Goal: Complete application form

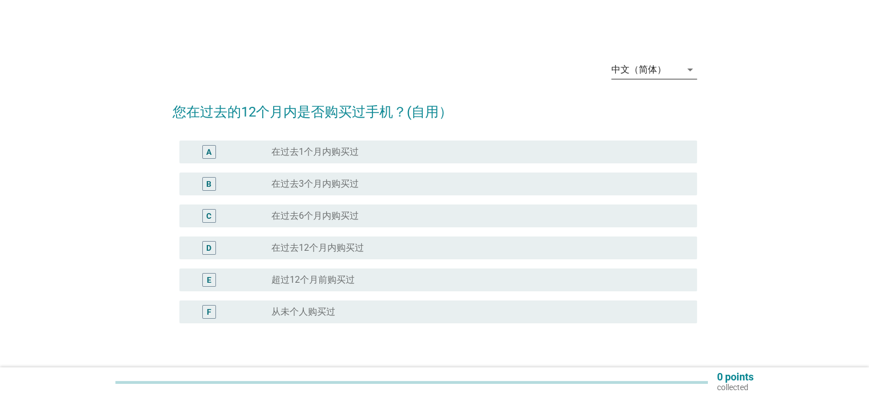
click at [646, 70] on div "中文（简体）" at bounding box center [638, 70] width 55 height 10
click at [635, 105] on div "Bahasa Melayu" at bounding box center [653, 106] width 67 height 14
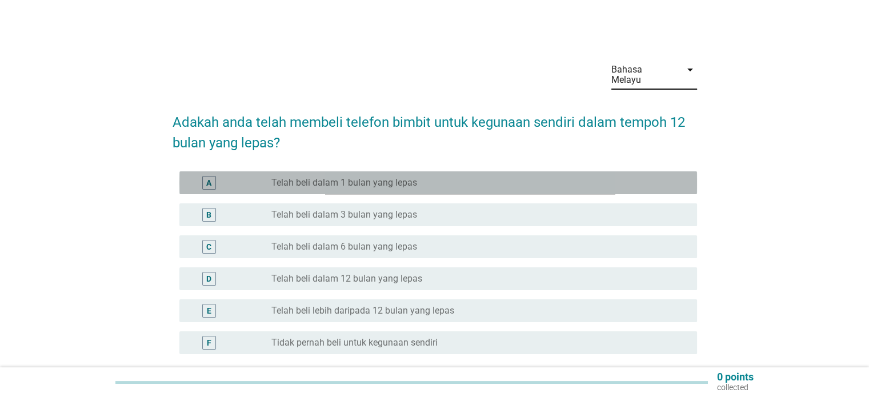
click at [322, 177] on label "Telah beli dalam 1 bulan yang lepas" at bounding box center [344, 182] width 146 height 11
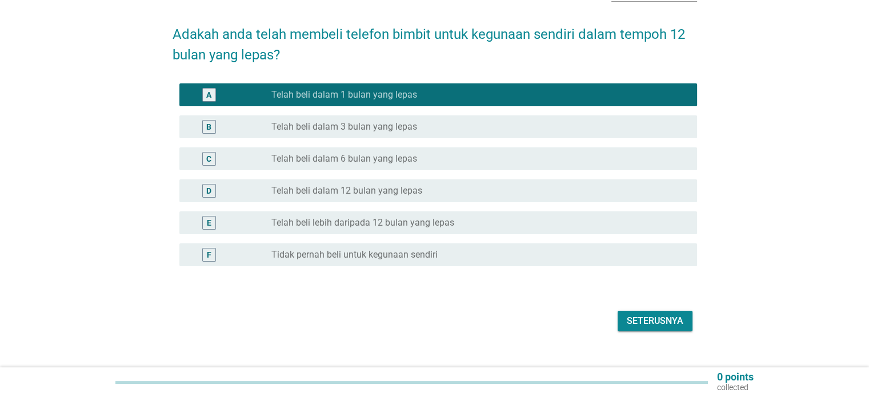
scroll to position [96, 0]
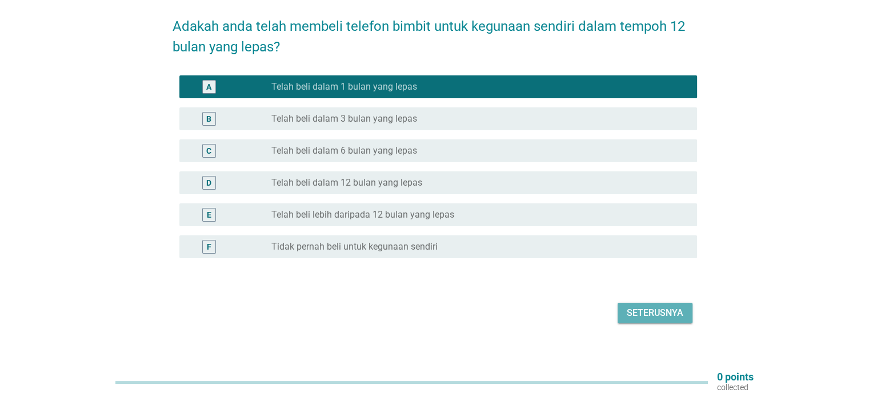
drag, startPoint x: 656, startPoint y: 300, endPoint x: 647, endPoint y: 300, distance: 9.1
click at [656, 306] on div "Seterusnya" at bounding box center [655, 313] width 57 height 14
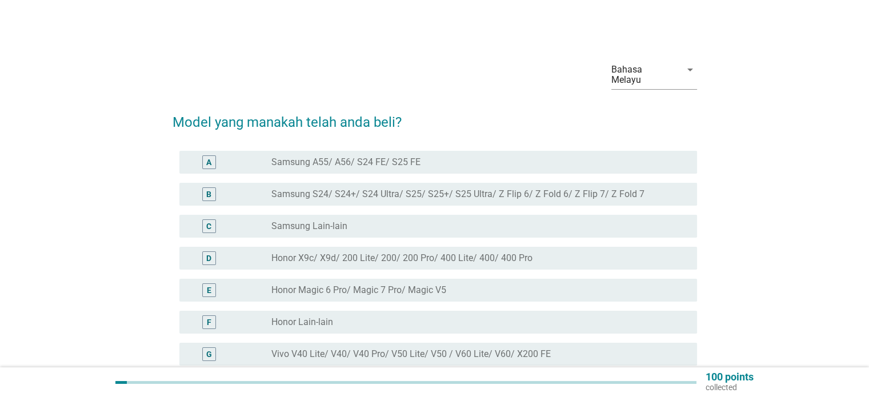
click at [259, 343] on div "G radio_button_unchecked Vivo V40 Lite/ V40/ V40 Pro/ V50 Lite/ V50 / V60 Lite/…" at bounding box center [438, 354] width 518 height 23
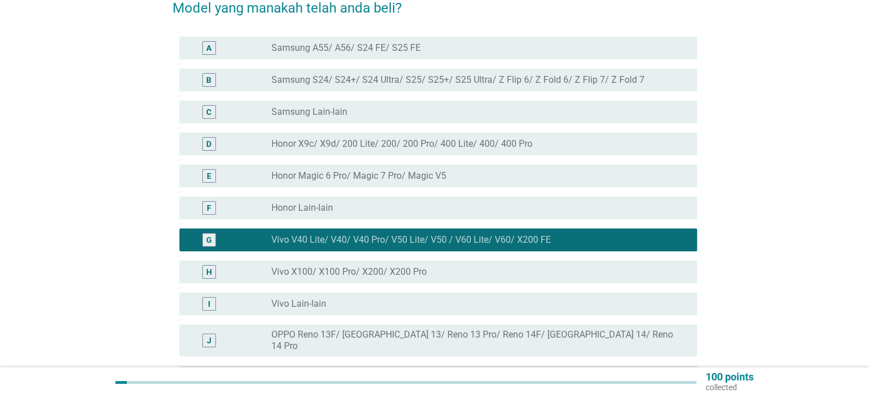
scroll to position [395, 0]
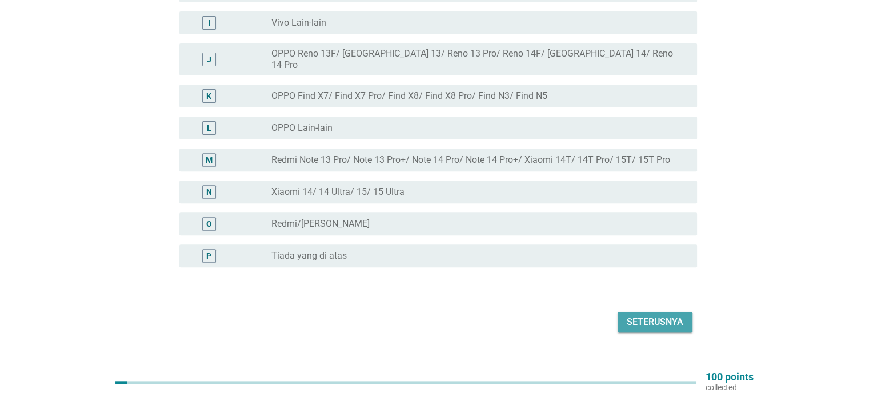
click at [633, 315] on div "Seterusnya" at bounding box center [655, 322] width 57 height 14
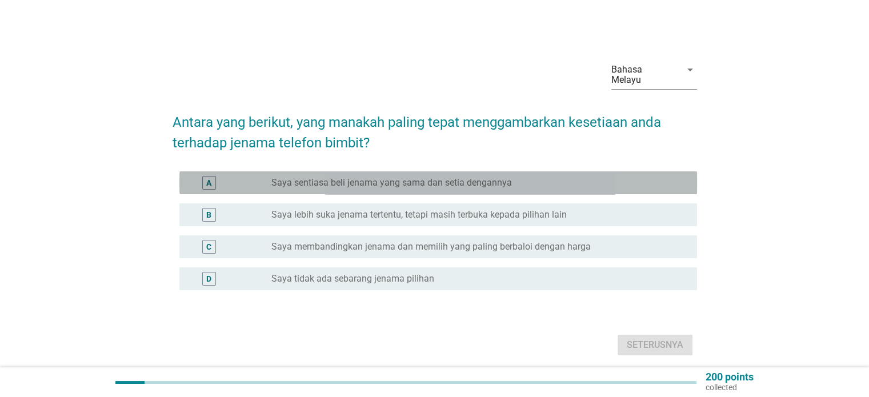
click at [343, 177] on label "Saya sentiasa beli jenama yang sama dan setia dengannya" at bounding box center [391, 182] width 240 height 11
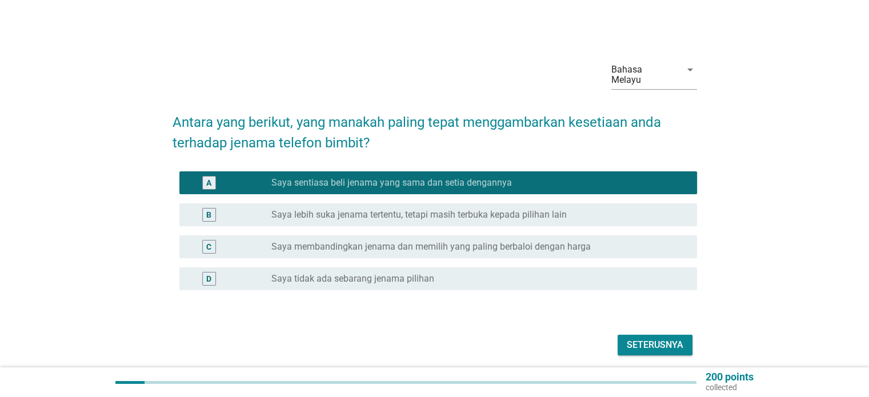
click at [639, 338] on div "Seterusnya" at bounding box center [655, 345] width 57 height 14
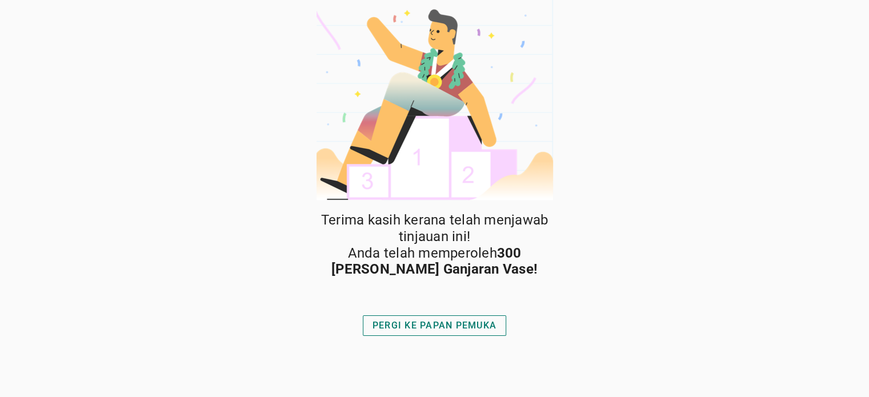
click at [436, 329] on div "PERGI KE PAPAN PEMUKA" at bounding box center [434, 326] width 124 height 14
